Goal: Information Seeking & Learning: Learn about a topic

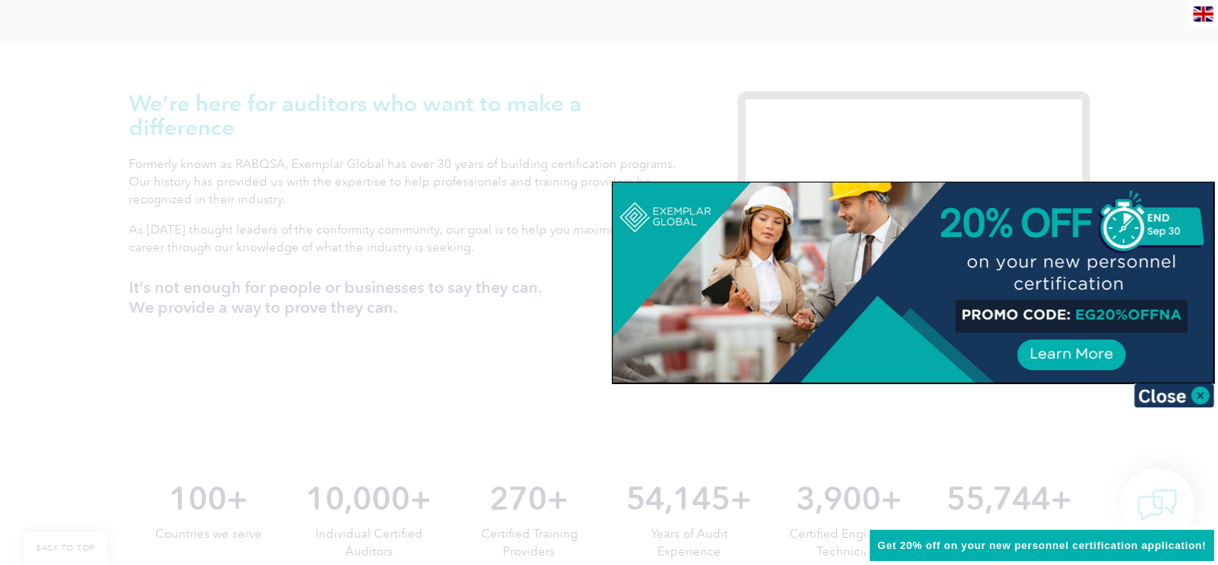
scroll to position [493, 0]
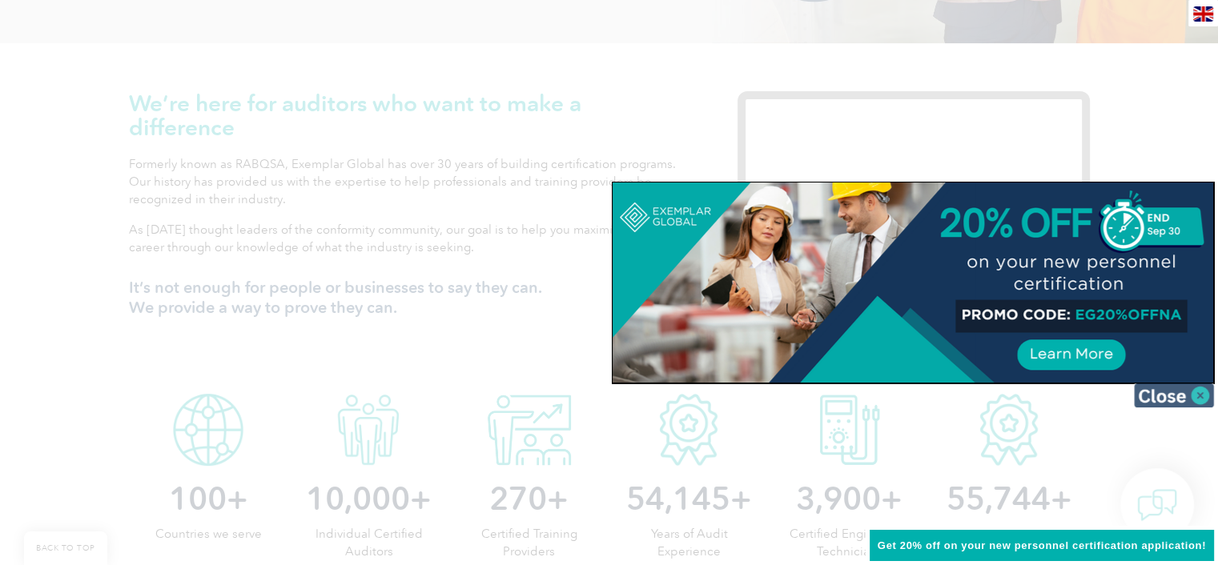
click at [1175, 399] on img at bounding box center [1174, 396] width 80 height 24
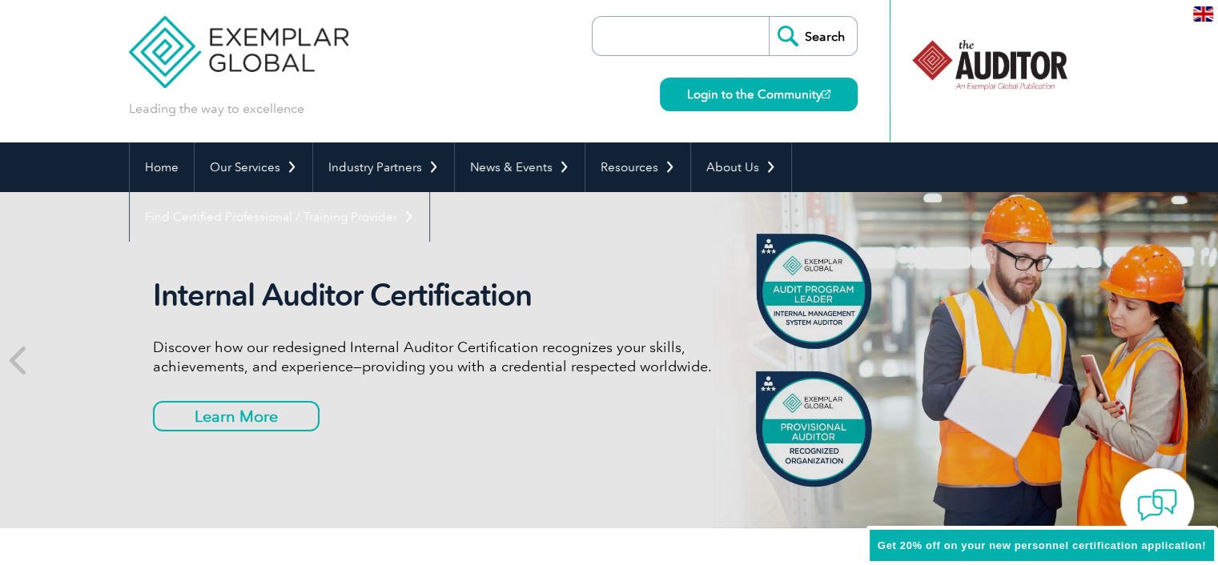
scroll to position [0, 0]
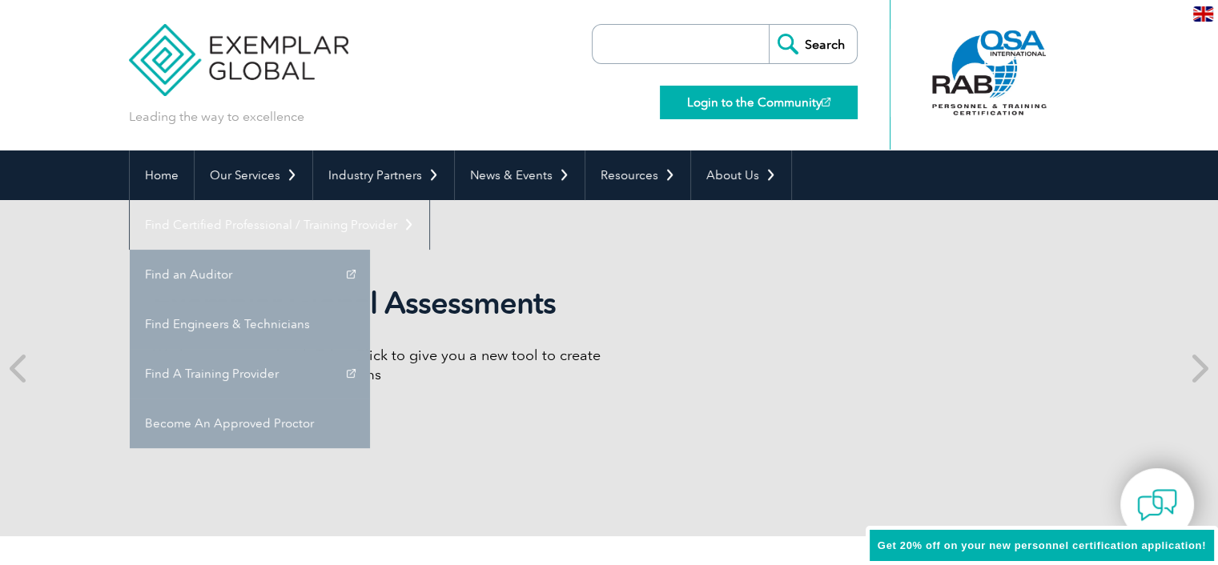
click at [774, 111] on link "Login to the Community" at bounding box center [759, 103] width 198 height 34
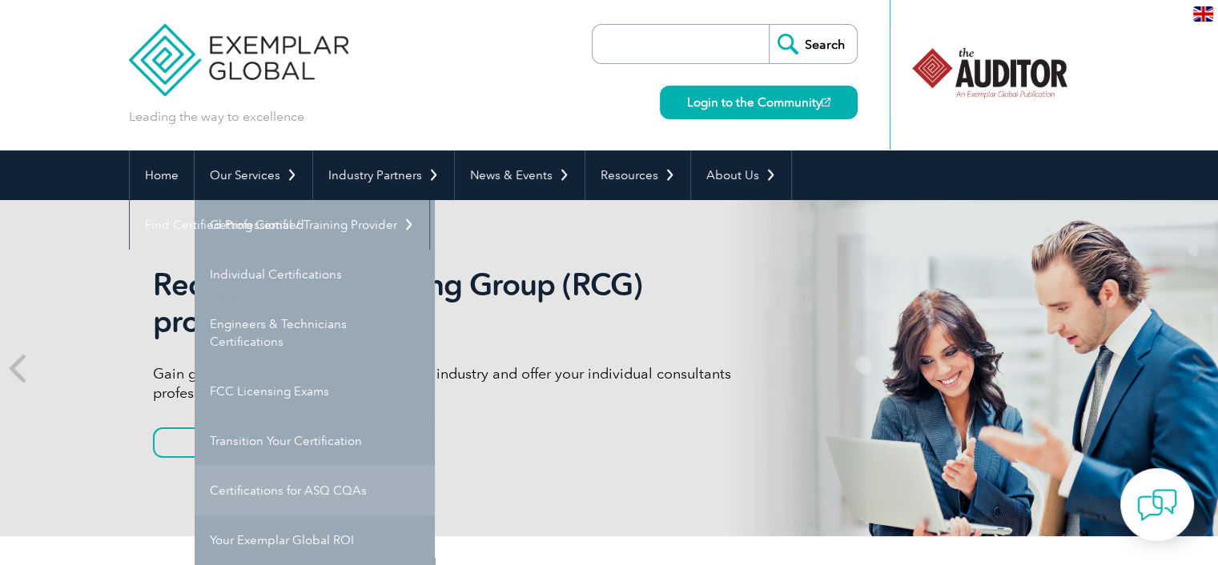
scroll to position [80, 0]
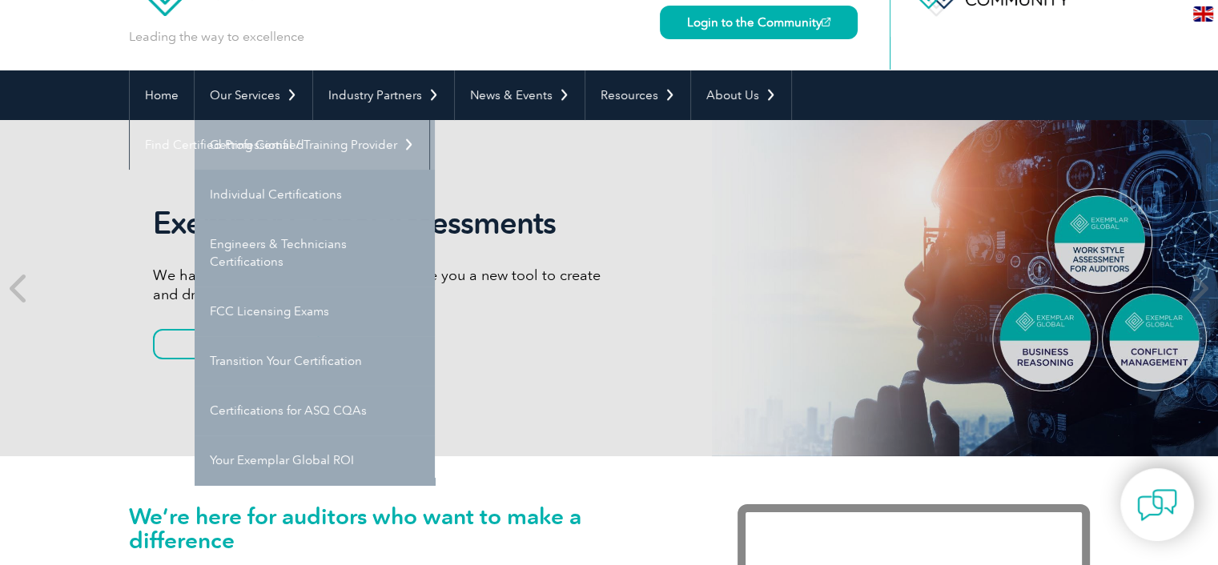
click at [280, 146] on link "Getting Certified" at bounding box center [315, 145] width 240 height 50
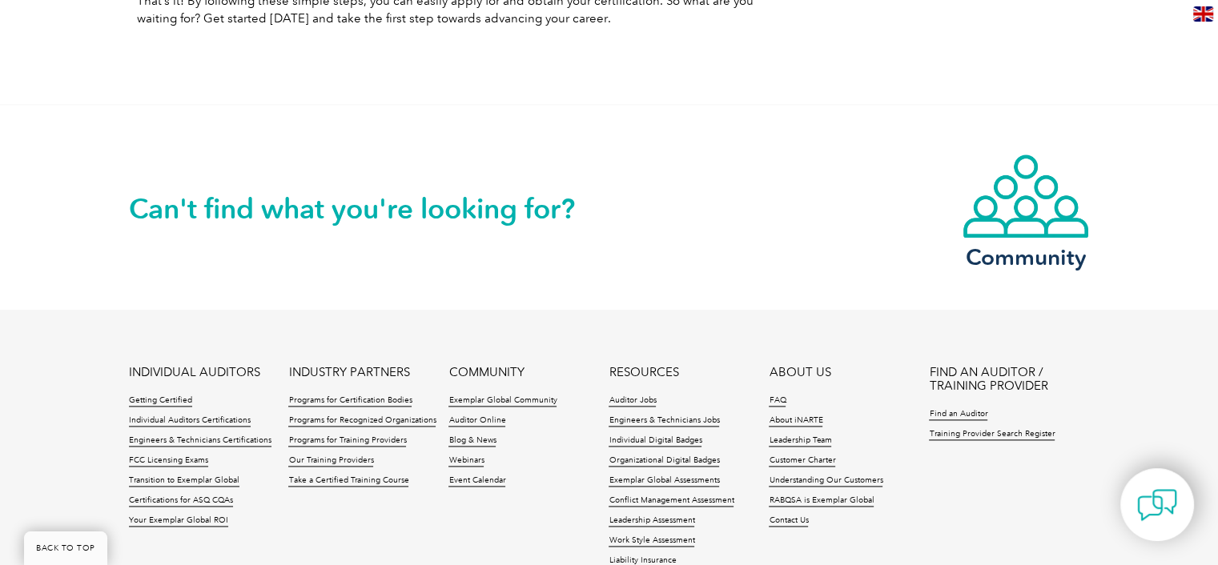
scroll to position [2082, 0]
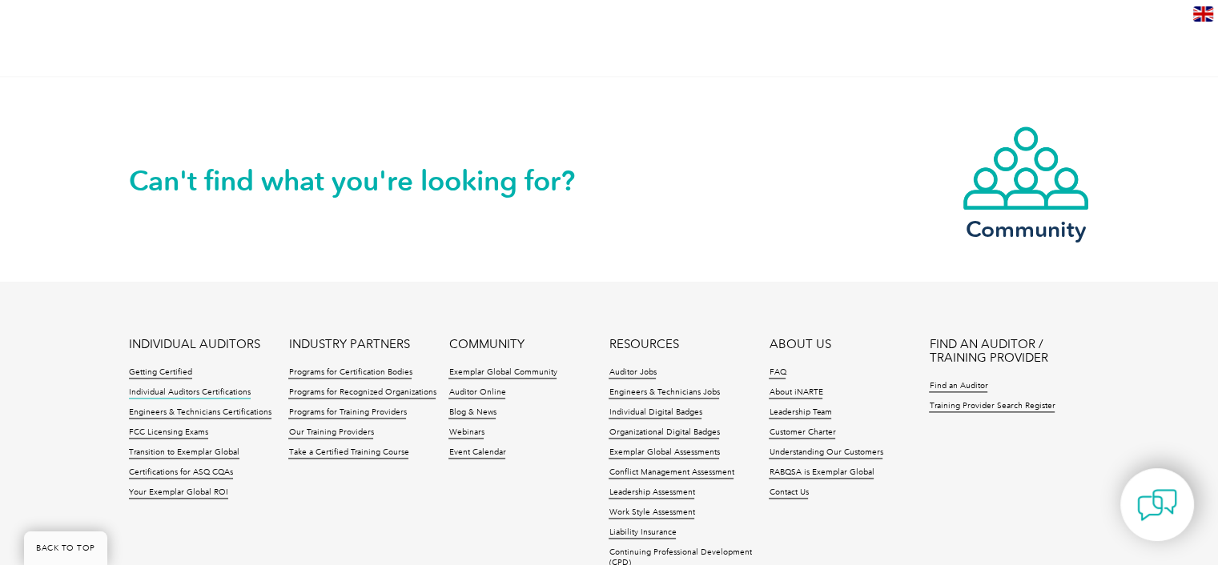
click at [224, 390] on link "Individual Auditors Certifications" at bounding box center [190, 393] width 122 height 11
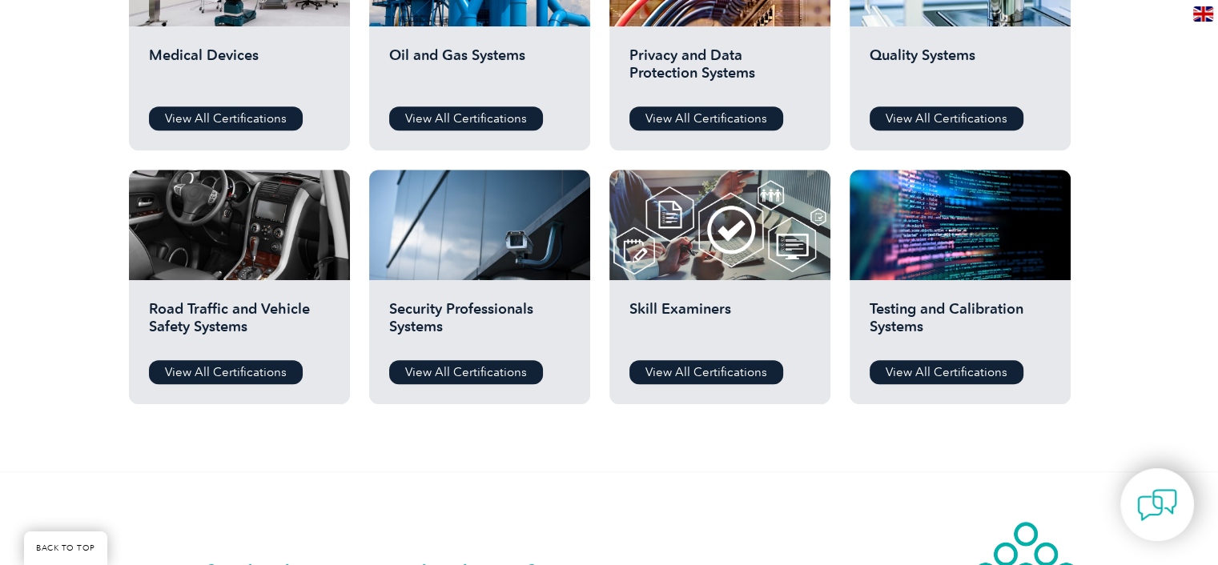
scroll to position [1201, 0]
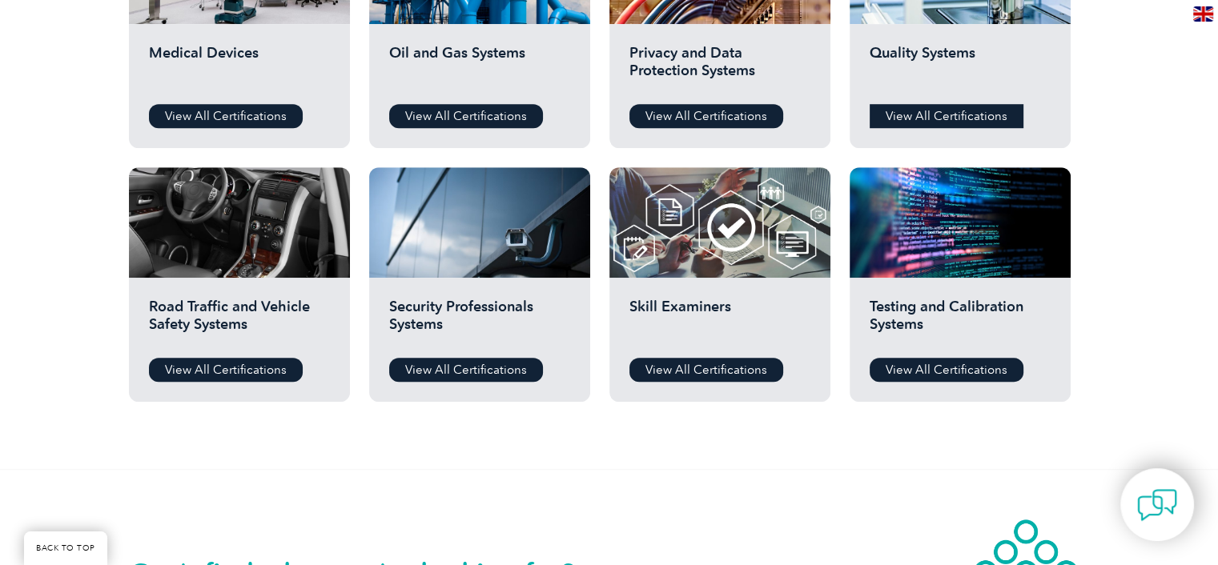
click at [952, 113] on link "View All Certifications" at bounding box center [947, 116] width 154 height 24
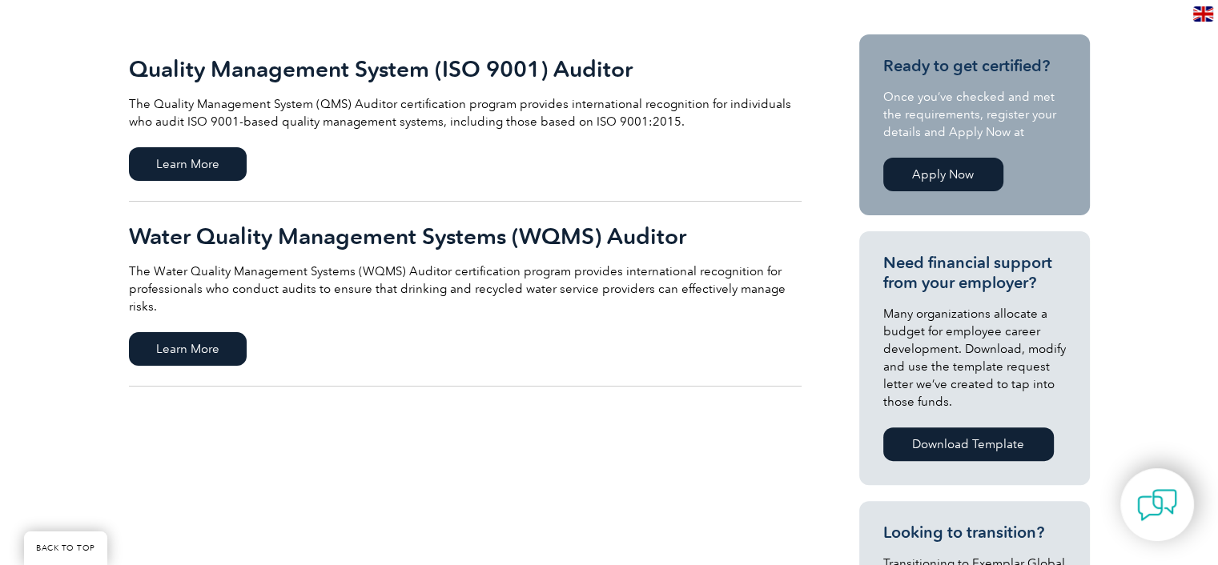
scroll to position [240, 0]
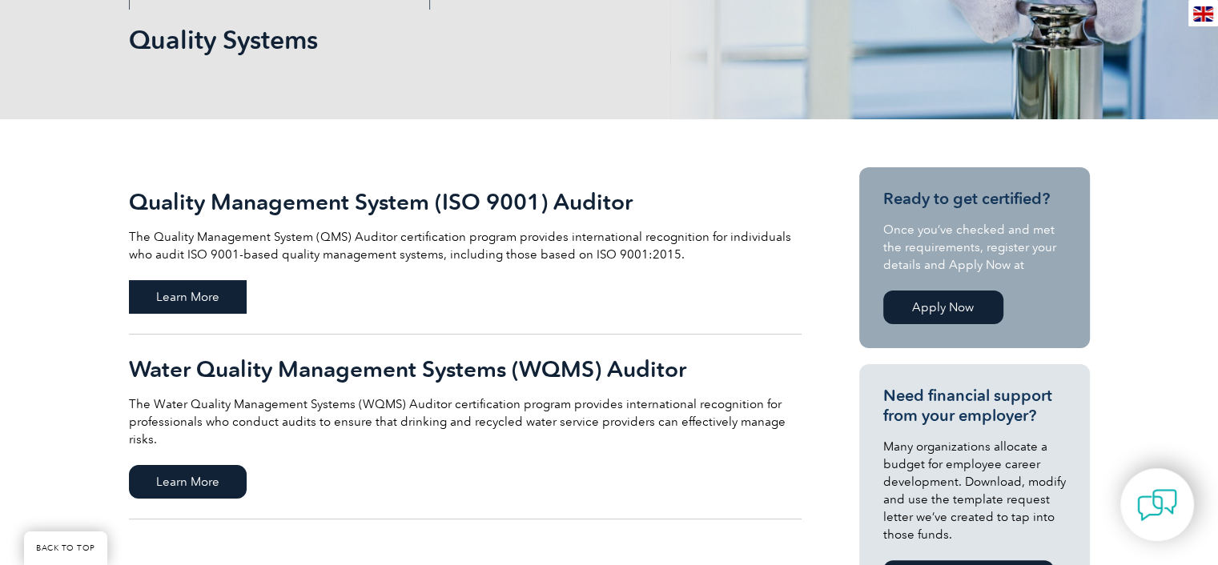
click at [200, 304] on span "Learn More" at bounding box center [188, 297] width 118 height 34
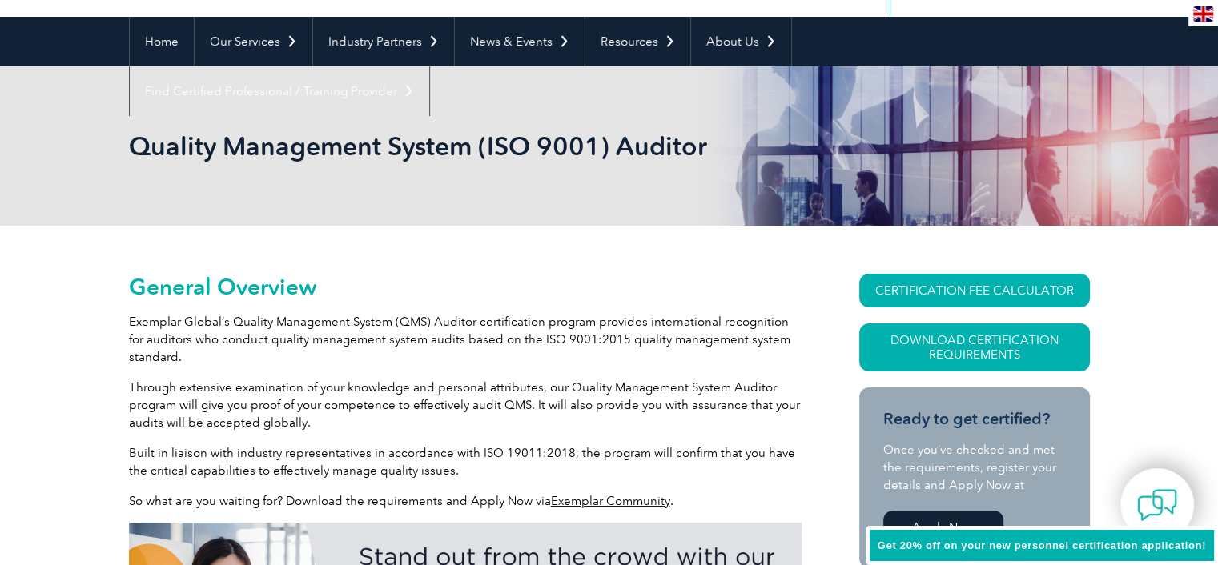
scroll to position [294, 0]
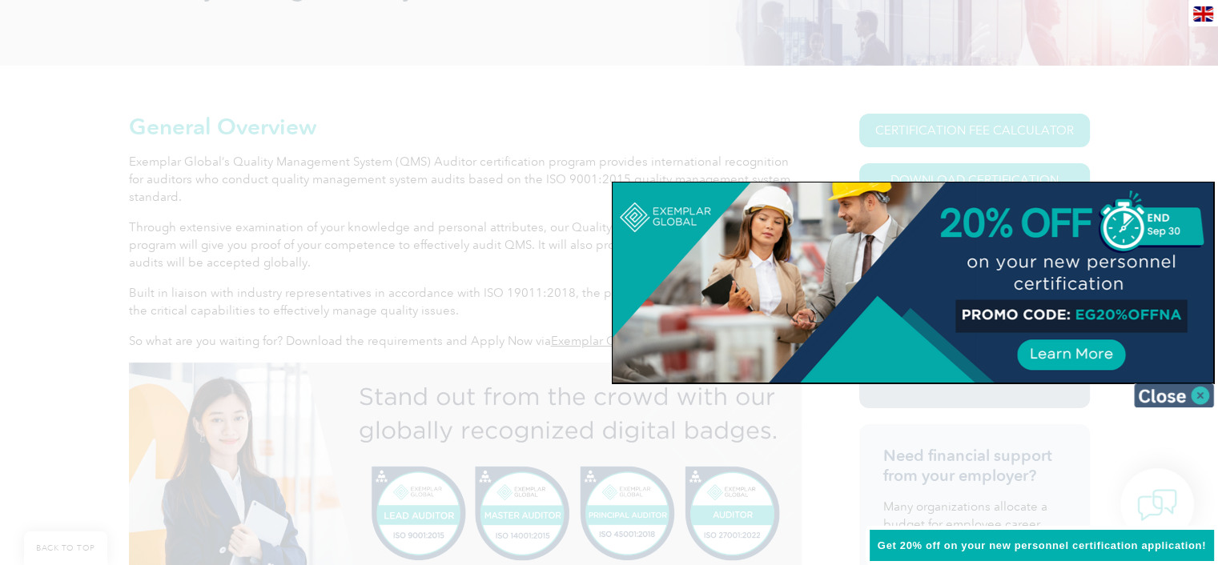
click at [1175, 396] on img at bounding box center [1174, 396] width 80 height 24
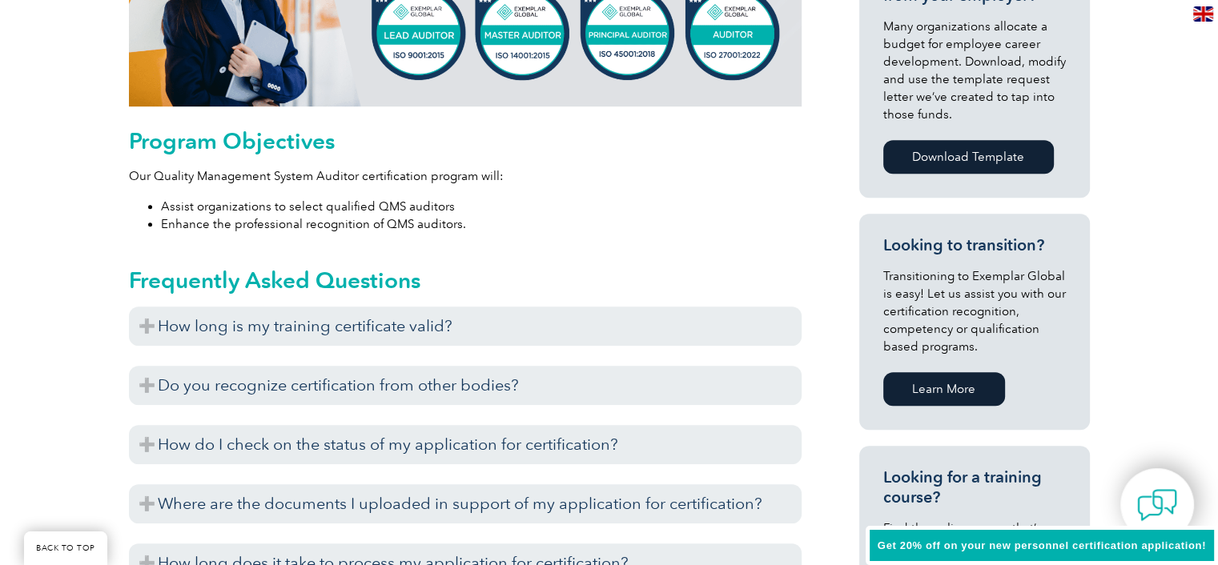
scroll to position [855, 0]
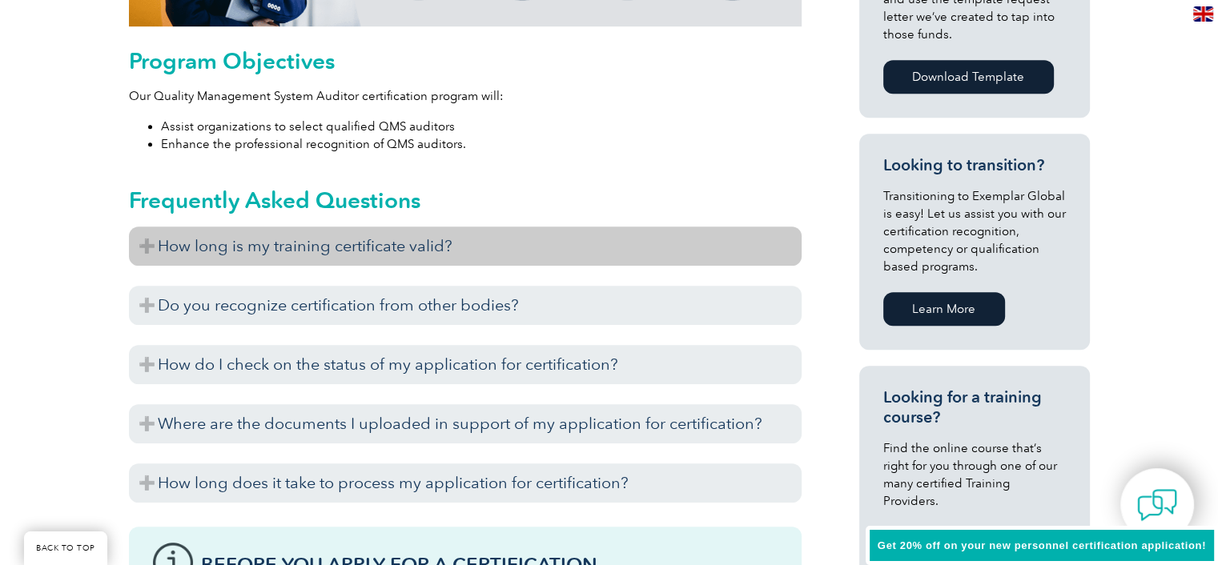
click at [150, 246] on h3 "How long is my training certificate valid?" at bounding box center [465, 246] width 673 height 39
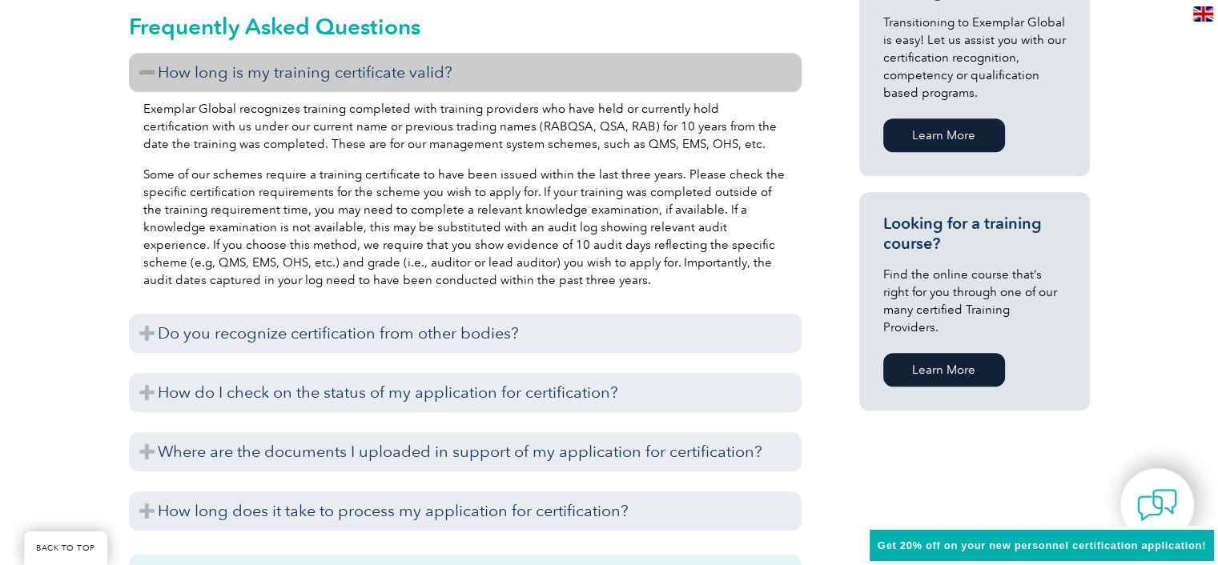
scroll to position [0, 0]
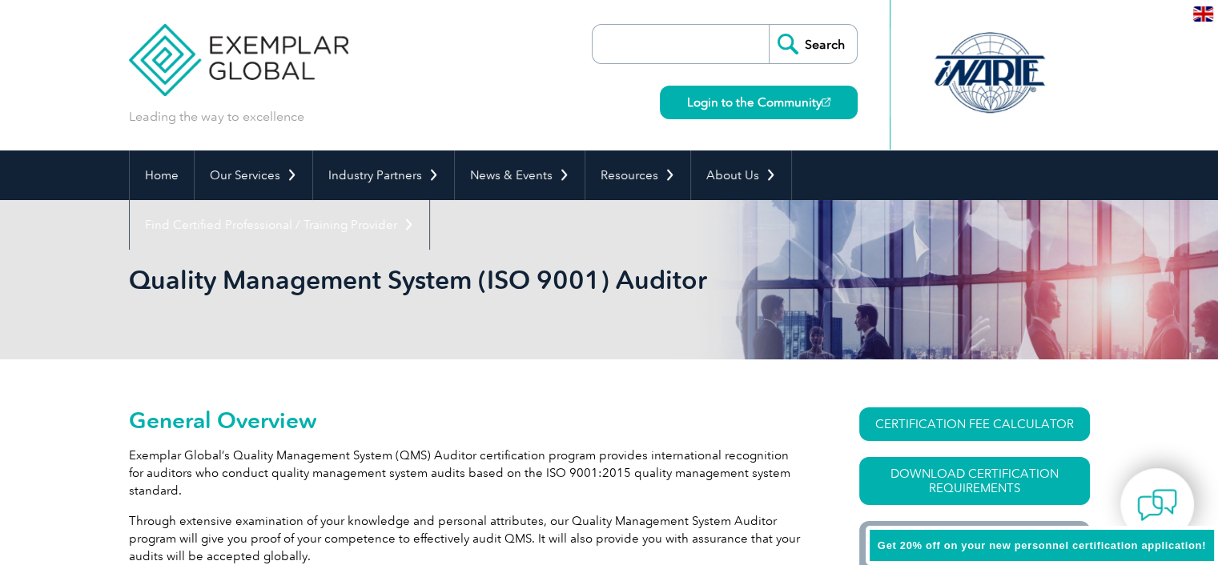
click at [1199, 22] on div "en" at bounding box center [1204, 13] width 30 height 26
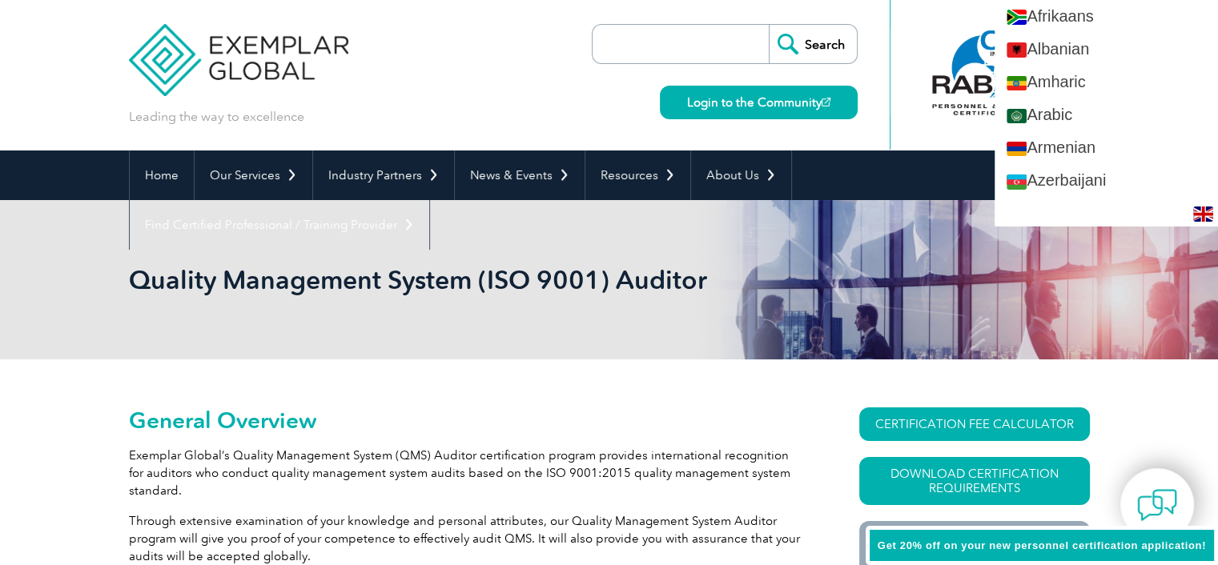
click at [535, 73] on div "Leading the way to excellence Search Login to the Community ▼" at bounding box center [609, 75] width 961 height 151
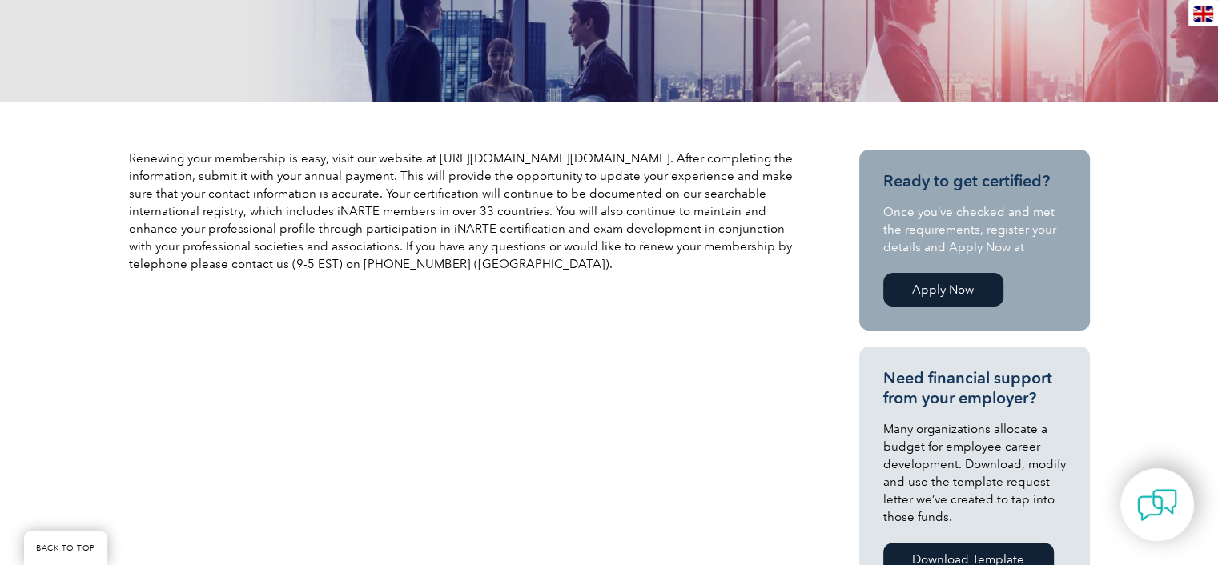
scroll to position [400, 0]
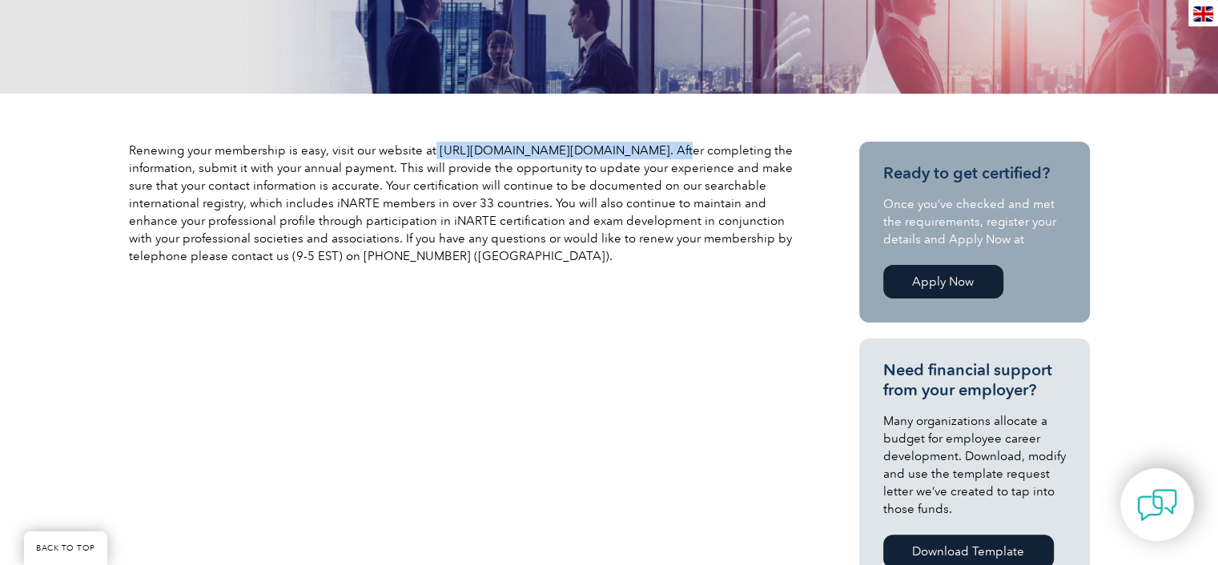
drag, startPoint x: 429, startPoint y: 150, endPoint x: 642, endPoint y: 155, distance: 213.1
click at [642, 155] on p "Renewing your membership is easy, visit our website at http://www.narte.org/h/r…" at bounding box center [465, 203] width 673 height 123
copy p "http://www.narte.org/h/renewform.asp"
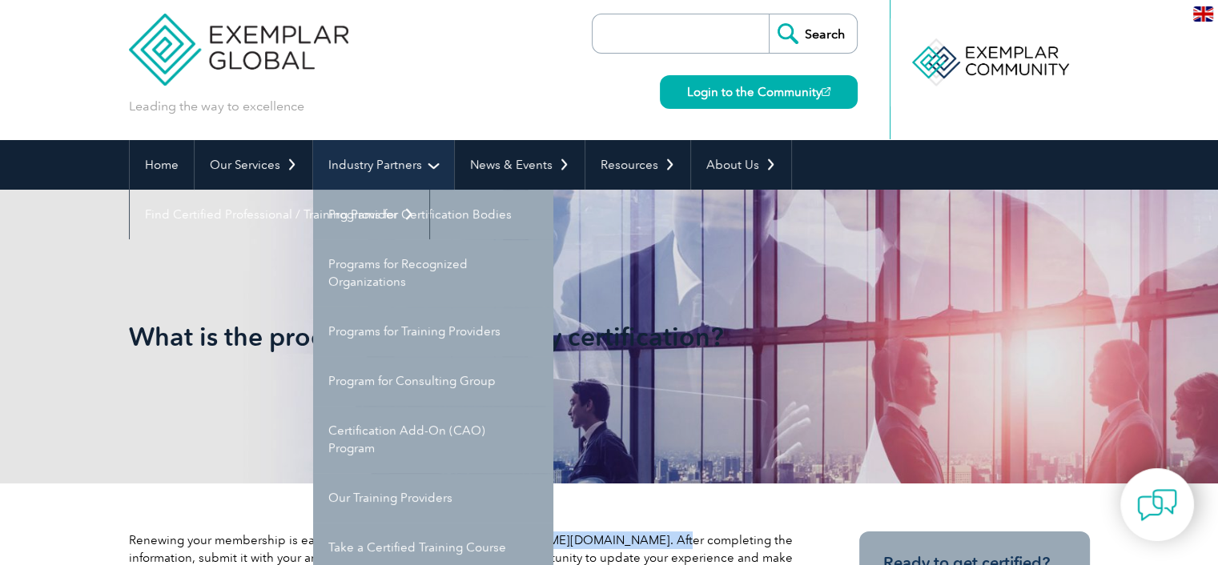
scroll to position [80, 0]
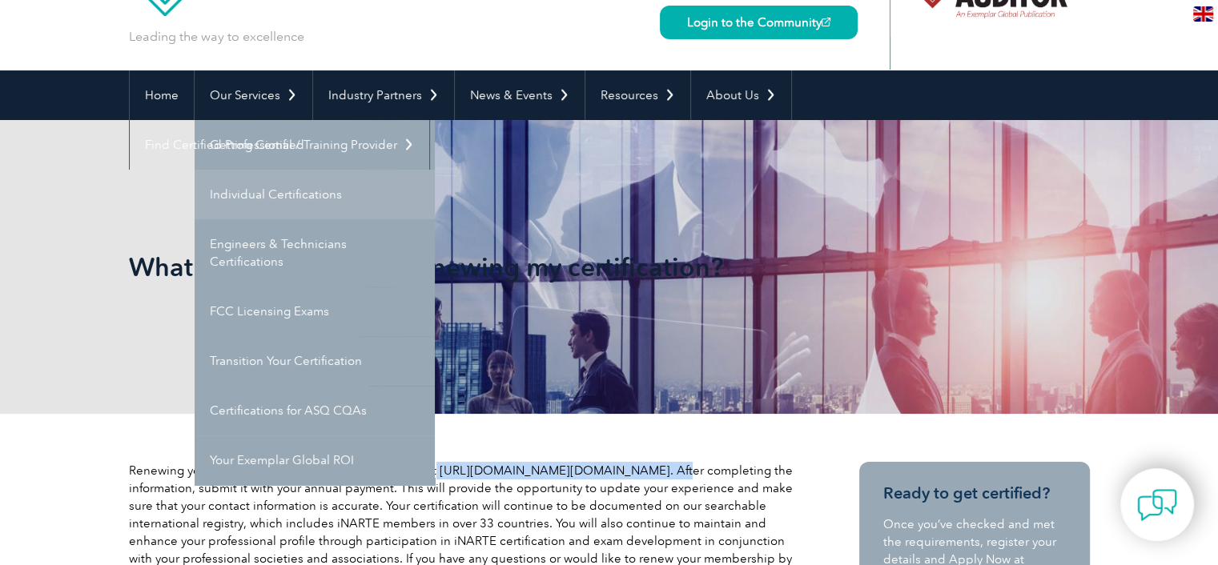
click at [284, 188] on link "Individual Certifications" at bounding box center [315, 195] width 240 height 50
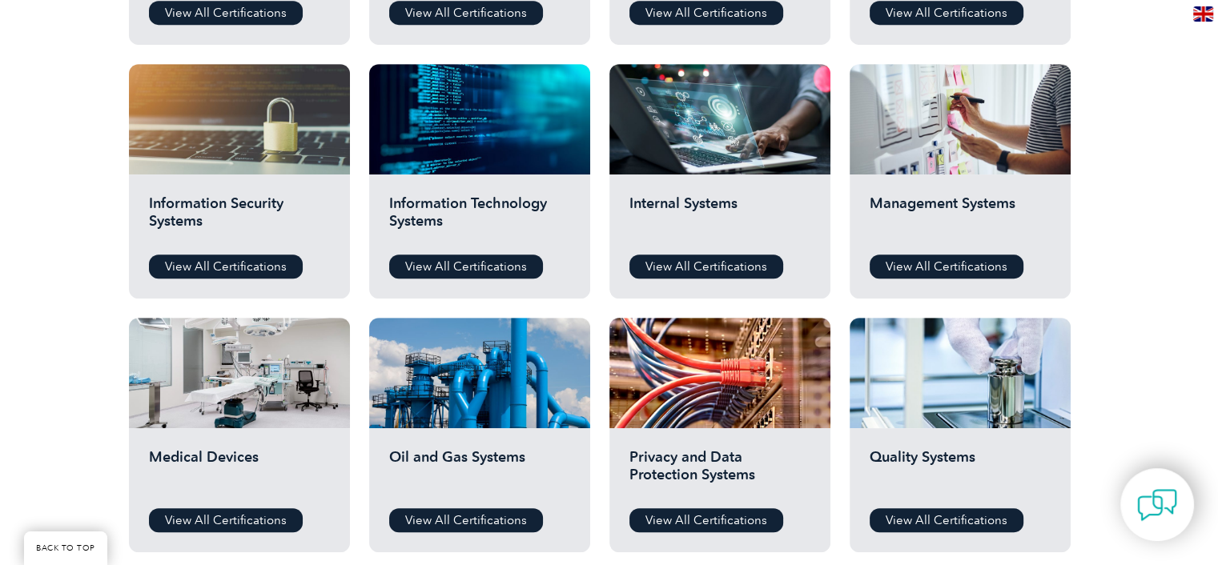
scroll to position [801, 0]
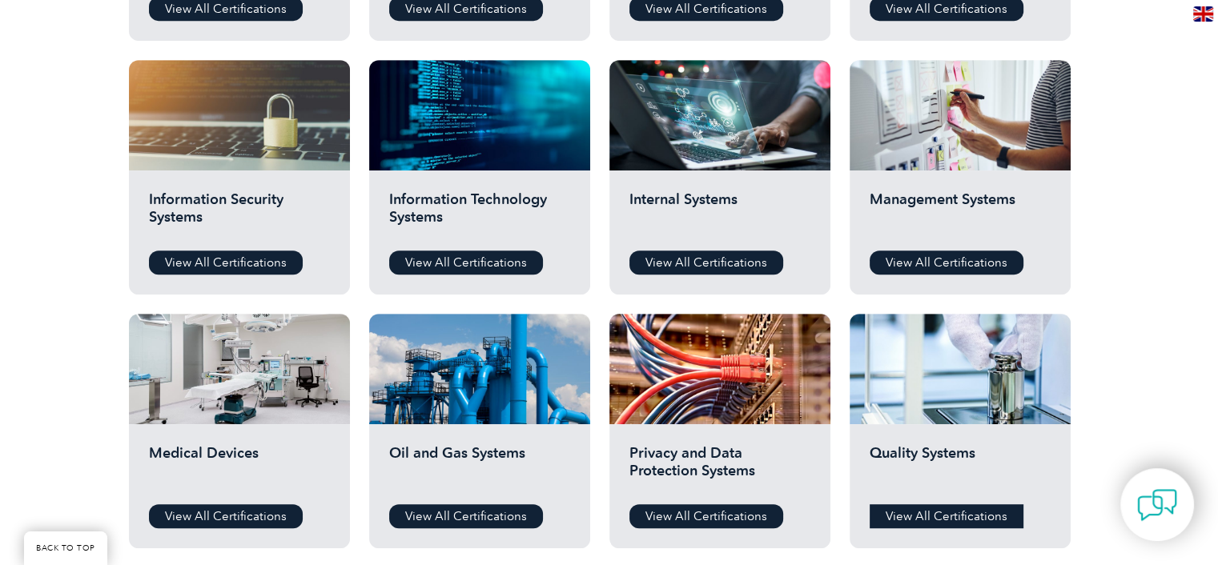
click at [938, 522] on link "View All Certifications" at bounding box center [947, 517] width 154 height 24
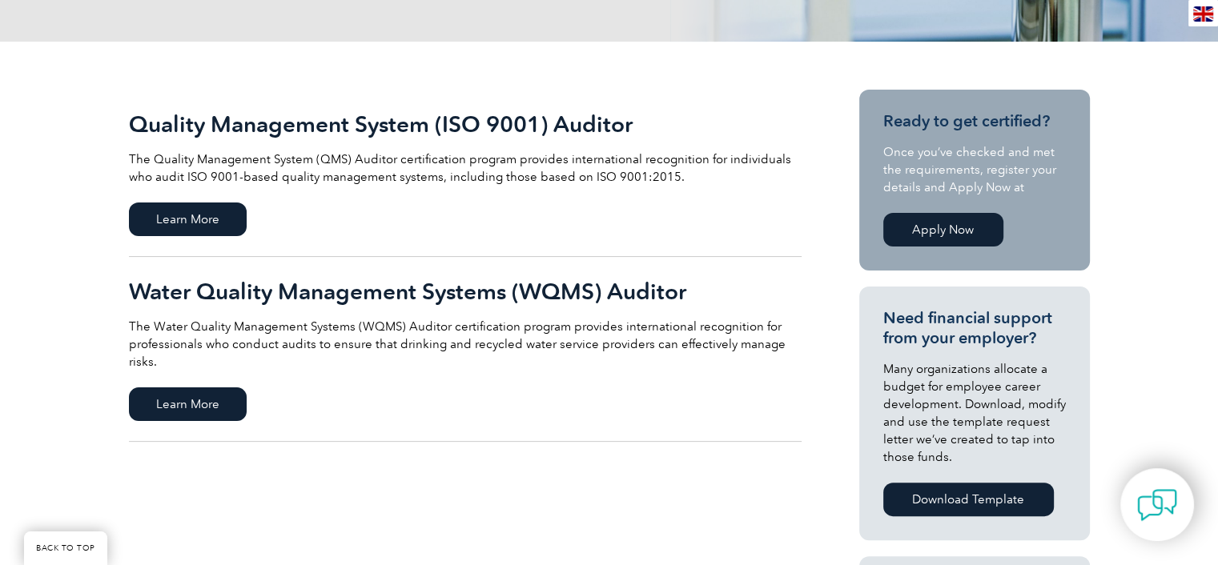
scroll to position [320, 0]
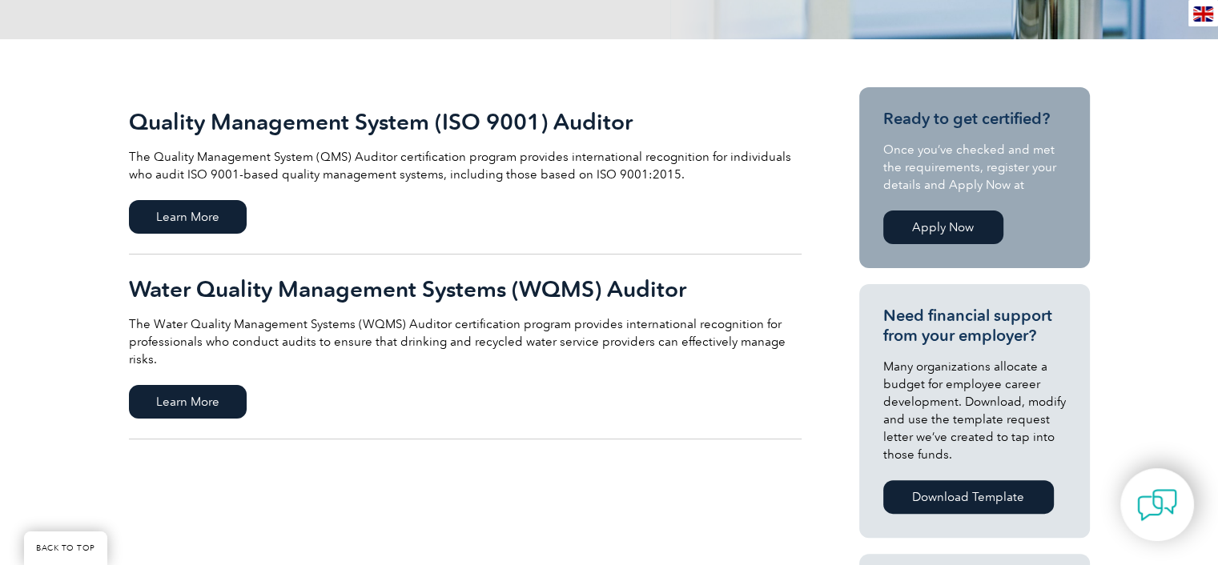
click at [951, 240] on link "Apply Now" at bounding box center [943, 228] width 120 height 34
